Goal: Navigation & Orientation: Find specific page/section

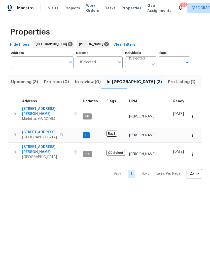
click at [168, 84] on span "Pre-Listing (1)" at bounding box center [181, 81] width 27 height 7
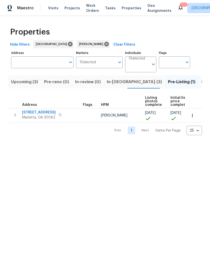
click at [202, 81] on span "Listed (11)" at bounding box center [212, 81] width 20 height 7
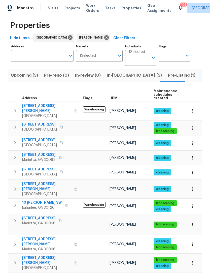
click at [41, 274] on span "[STREET_ADDRESS]" at bounding box center [39, 276] width 34 height 5
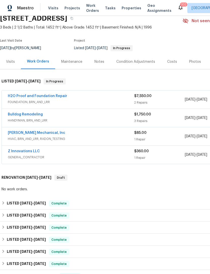
scroll to position [22, 0]
click at [31, 115] on link "Bulldog Remodeling" at bounding box center [25, 114] width 35 height 4
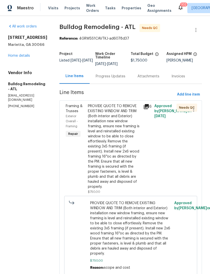
click at [113, 78] on div "Progress Updates" at bounding box center [111, 76] width 30 height 5
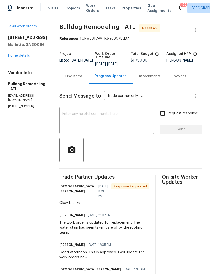
click at [20, 57] on link "Home details" at bounding box center [19, 56] width 22 height 4
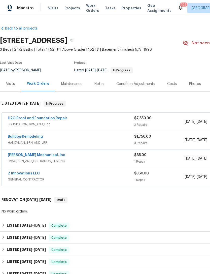
click at [93, 85] on div "Notes" at bounding box center [99, 83] width 22 height 15
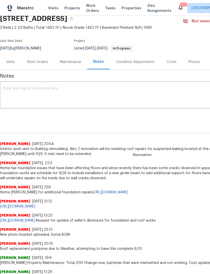
scroll to position [22, 0]
